Goal: Use online tool/utility: Utilize a website feature to perform a specific function

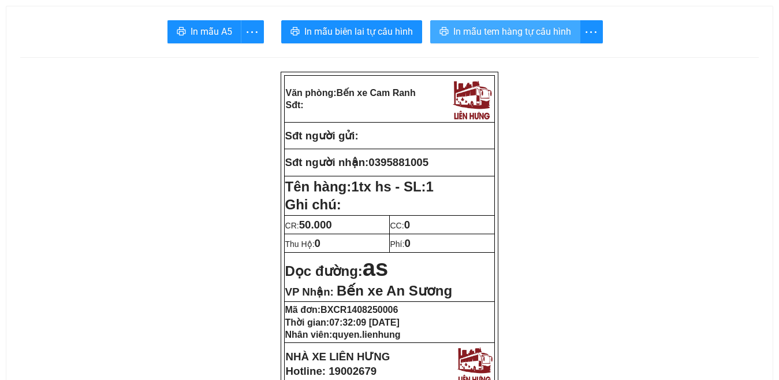
click at [529, 36] on span "In mẫu tem hàng tự cấu hình" at bounding box center [512, 31] width 118 height 14
click at [516, 29] on span "In mẫu tem hàng tự cấu hình" at bounding box center [512, 31] width 118 height 14
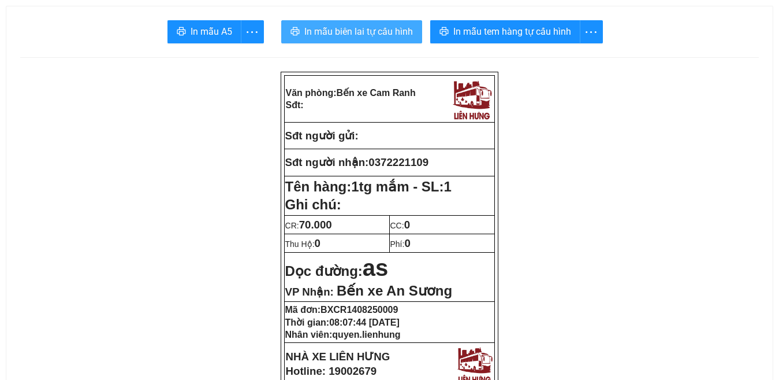
click at [348, 32] on span "In mẫu biên lai tự cấu hình" at bounding box center [358, 31] width 109 height 14
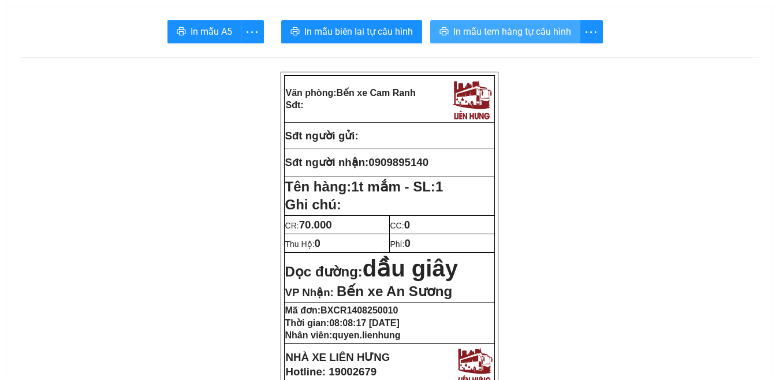
click at [511, 37] on span "In mẫu tem hàng tự cấu hình" at bounding box center [512, 31] width 118 height 14
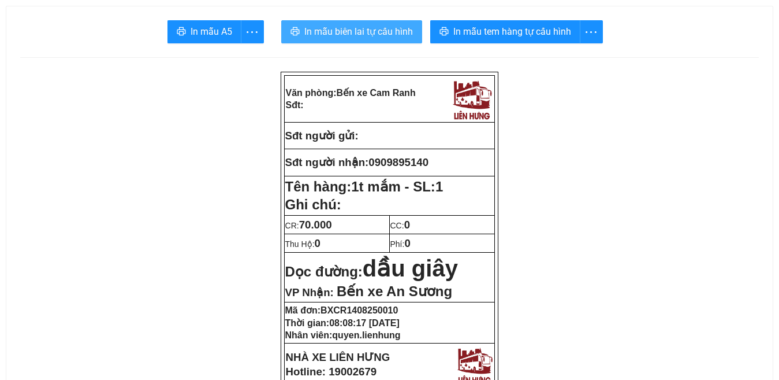
click at [352, 34] on span "In mẫu biên lai tự cấu hình" at bounding box center [358, 31] width 109 height 14
